Goal: Transaction & Acquisition: Purchase product/service

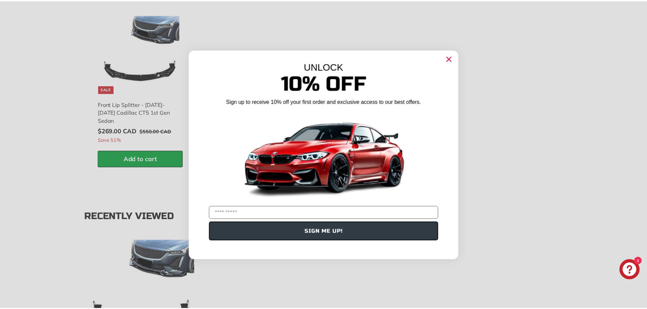
scroll to position [645, 0]
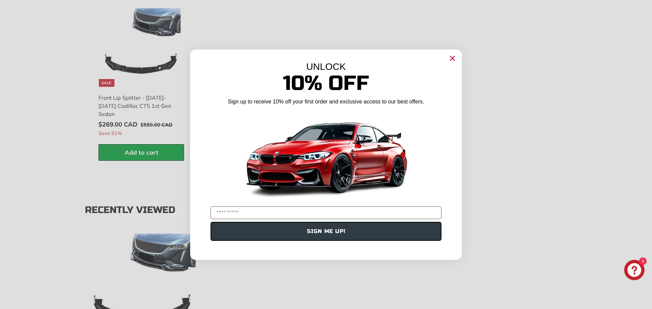
click at [453, 61] on circle "Close dialog" at bounding box center [452, 58] width 10 height 10
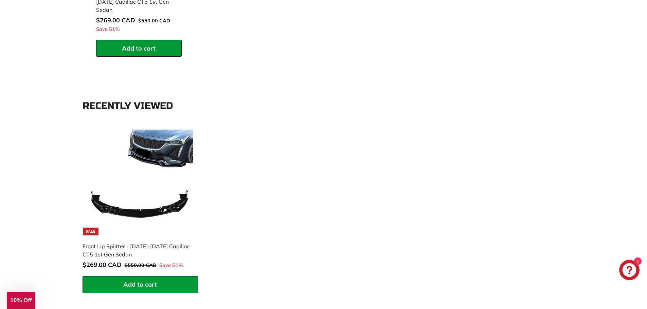
scroll to position [747, 0]
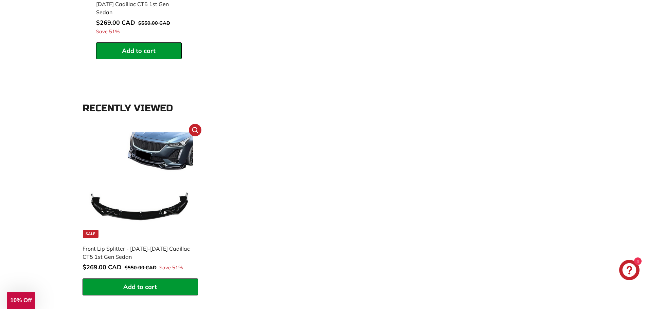
click at [166, 186] on img at bounding box center [140, 185] width 106 height 106
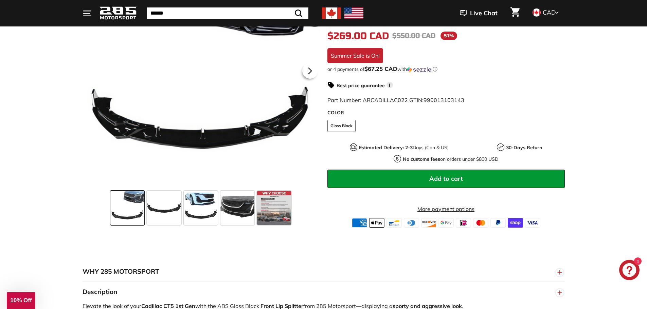
scroll to position [170, 0]
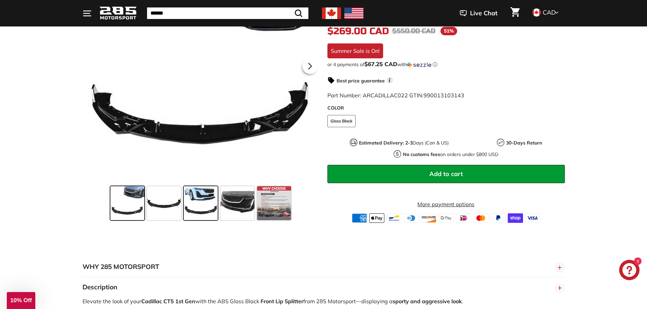
click at [201, 207] on span at bounding box center [201, 203] width 34 height 34
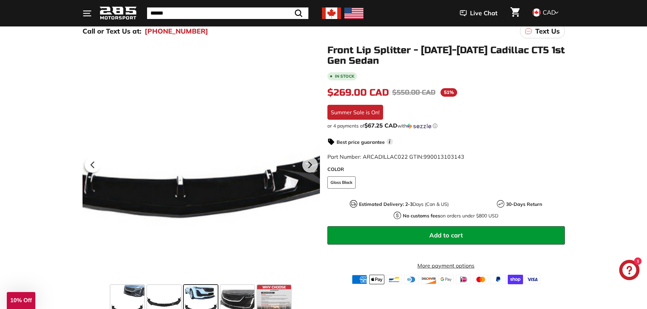
scroll to position [68, 0]
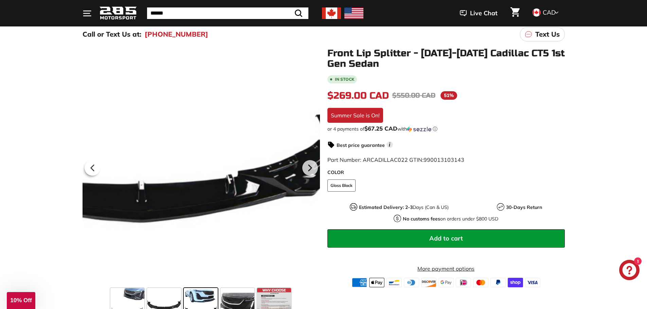
click at [268, 261] on div at bounding box center [200, 166] width 237 height 237
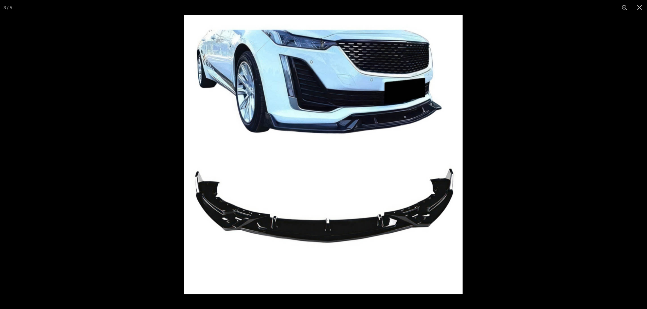
scroll to position [136, 0]
click at [640, 156] on button at bounding box center [635, 155] width 24 height 34
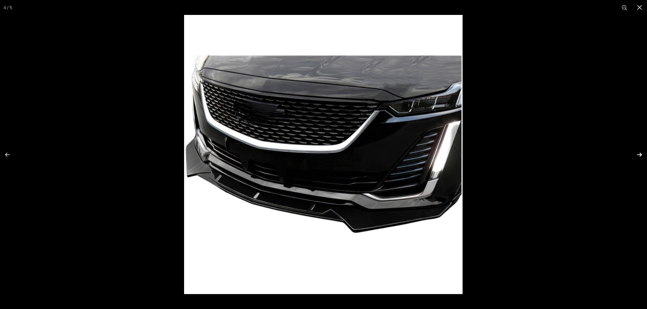
click at [640, 156] on button at bounding box center [635, 155] width 24 height 34
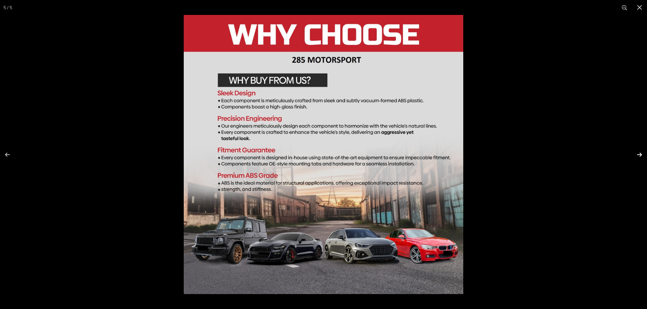
click at [640, 156] on button at bounding box center [635, 155] width 24 height 34
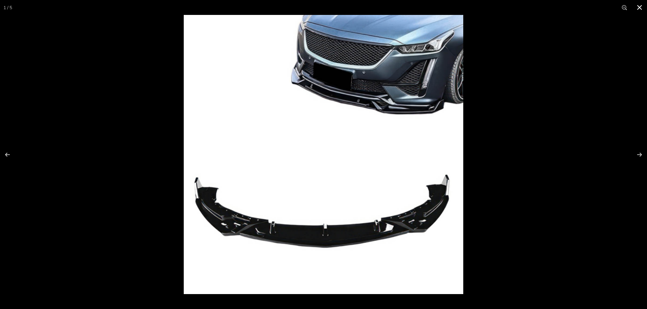
click at [638, 6] on button at bounding box center [639, 7] width 15 height 15
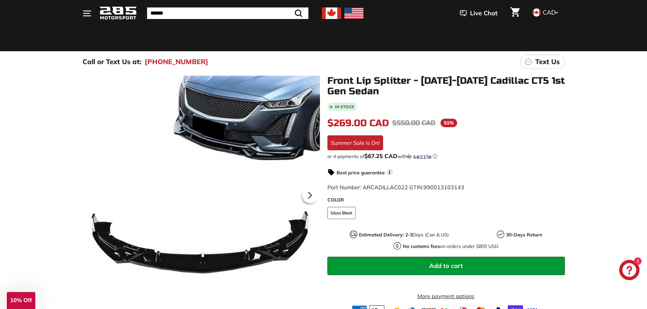
scroll to position [0, 0]
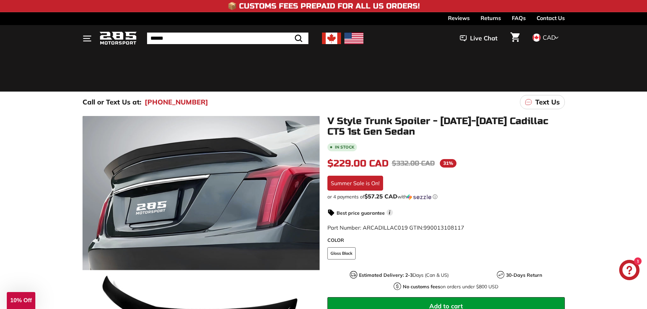
click at [86, 37] on icon ". . ." at bounding box center [86, 38] width 9 height 9
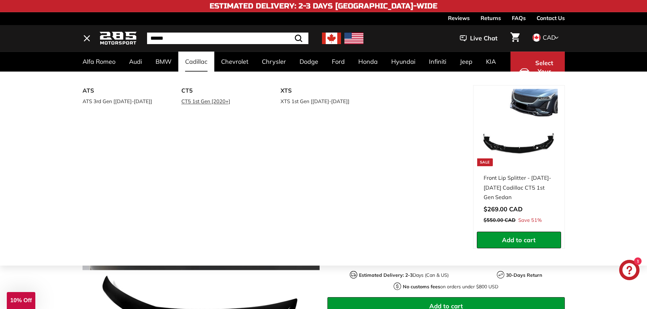
click at [200, 99] on link "CT5 1st Gen [2020+]" at bounding box center [221, 101] width 80 height 10
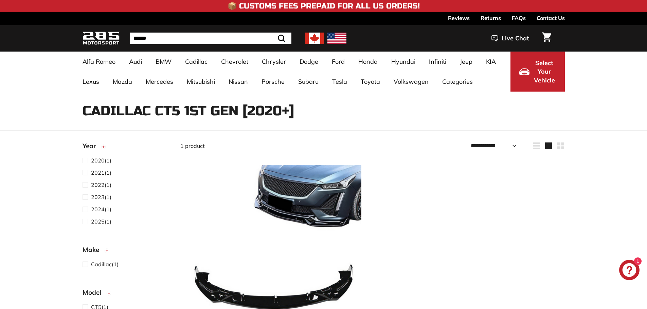
select select "**********"
